Goal: Navigation & Orientation: Go to known website

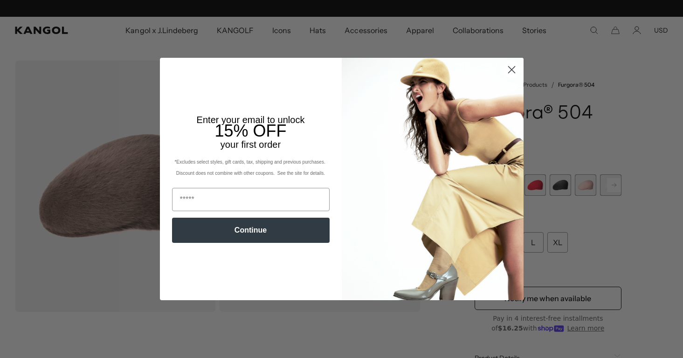
scroll to position [0, 192]
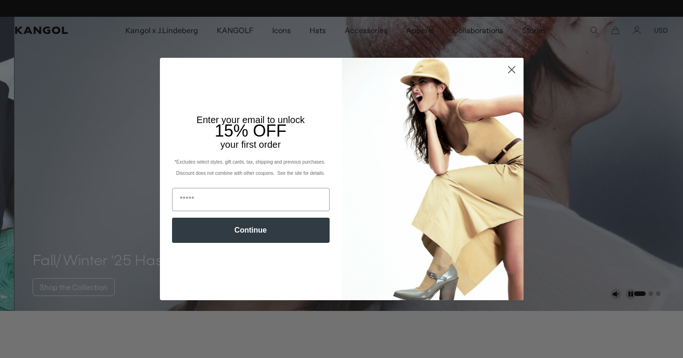
scroll to position [0, 192]
